Goal: Navigation & Orientation: Locate item on page

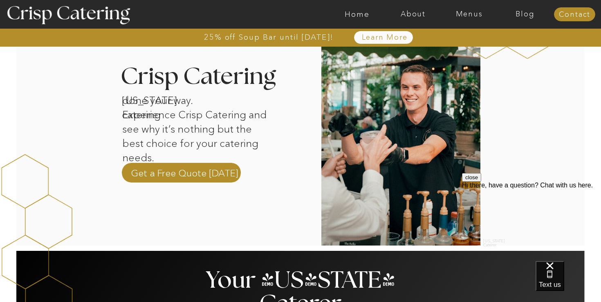
click at [285, 157] on div at bounding box center [301, 127] width 570 height 235
click at [250, 141] on p "done your way. Experience Crisp Catering and see why it’s nothing but the best …" at bounding box center [196, 119] width 149 height 52
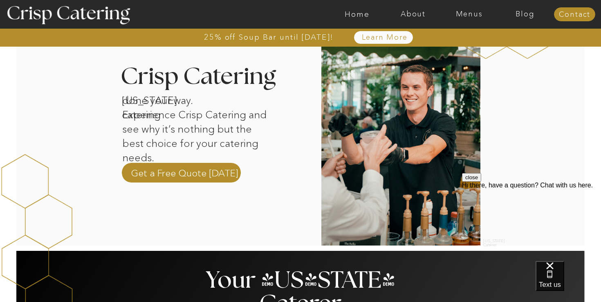
click at [250, 141] on p "done your way. Experience Crisp Catering and see why it’s nothing but the best …" at bounding box center [196, 119] width 149 height 52
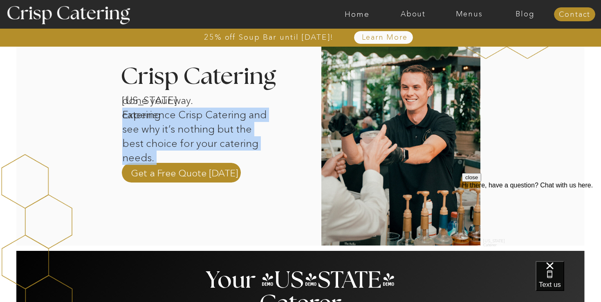
click at [279, 143] on div at bounding box center [301, 127] width 570 height 235
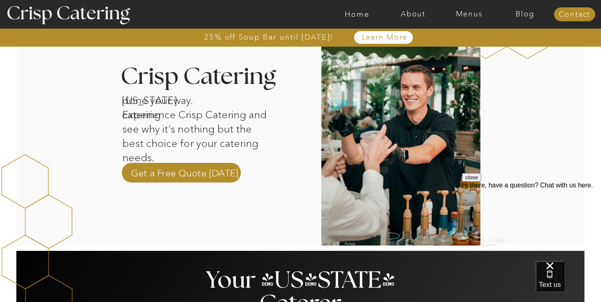
click at [279, 143] on div at bounding box center [301, 127] width 570 height 235
click at [259, 141] on p "done your way. Experience Crisp Catering and see why it’s nothing but the best …" at bounding box center [196, 119] width 149 height 52
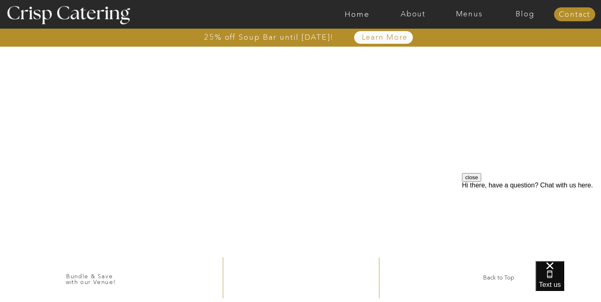
scroll to position [1972, 0]
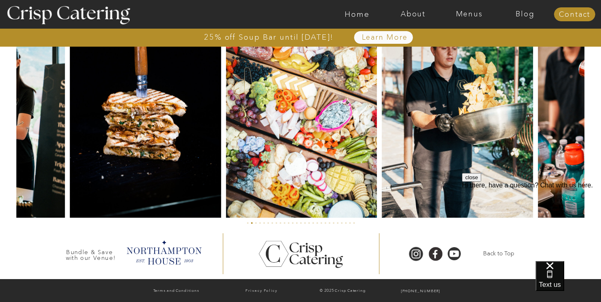
click at [481, 182] on button "close" at bounding box center [471, 177] width 19 height 9
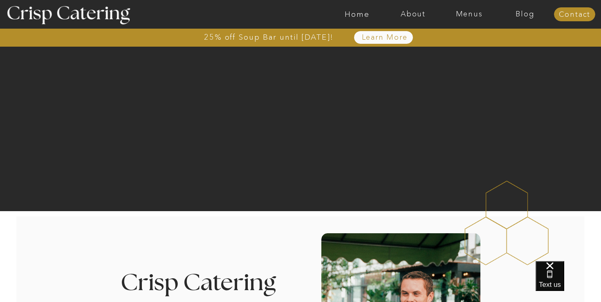
scroll to position [0, 0]
